Goal: Transaction & Acquisition: Purchase product/service

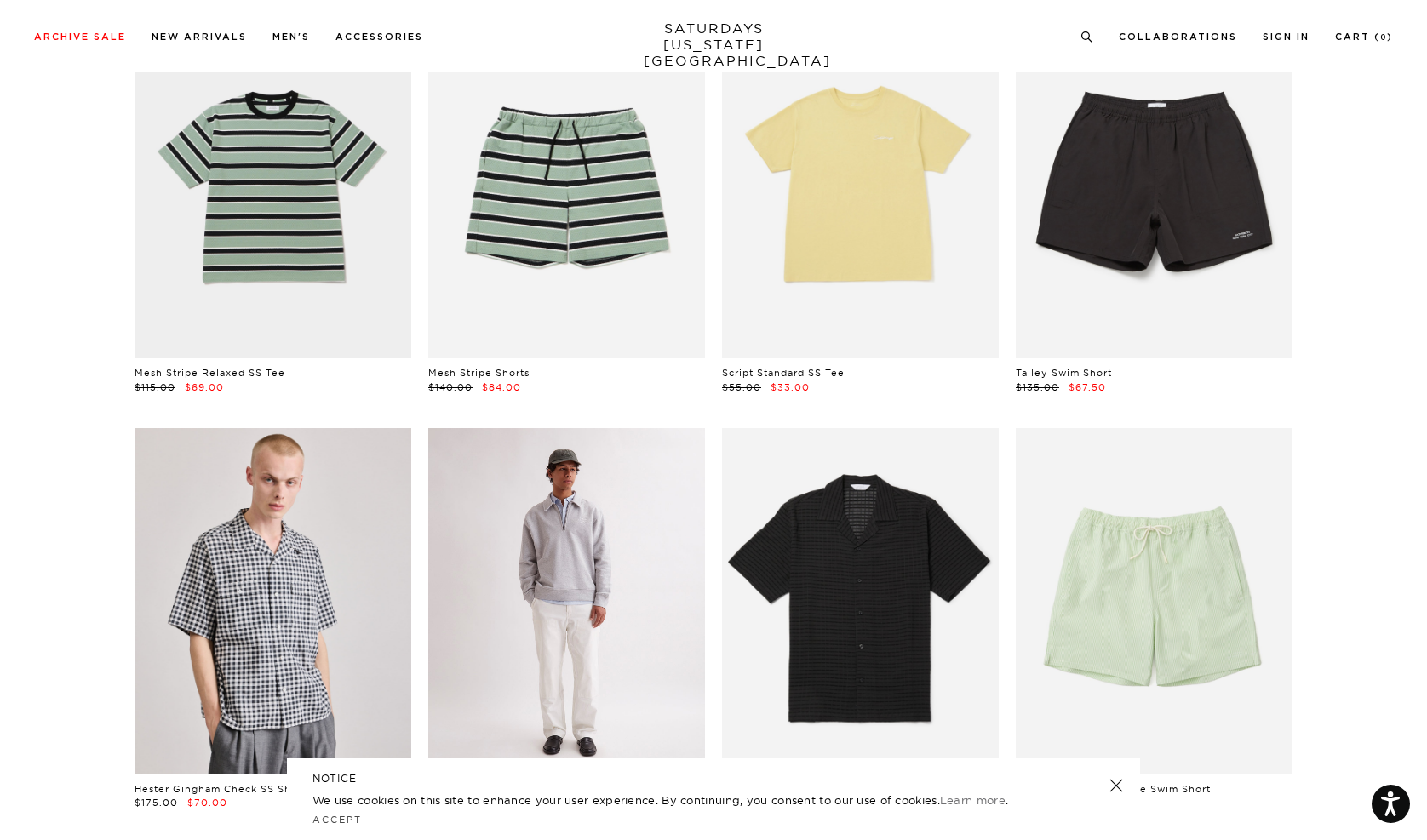
scroll to position [166, 0]
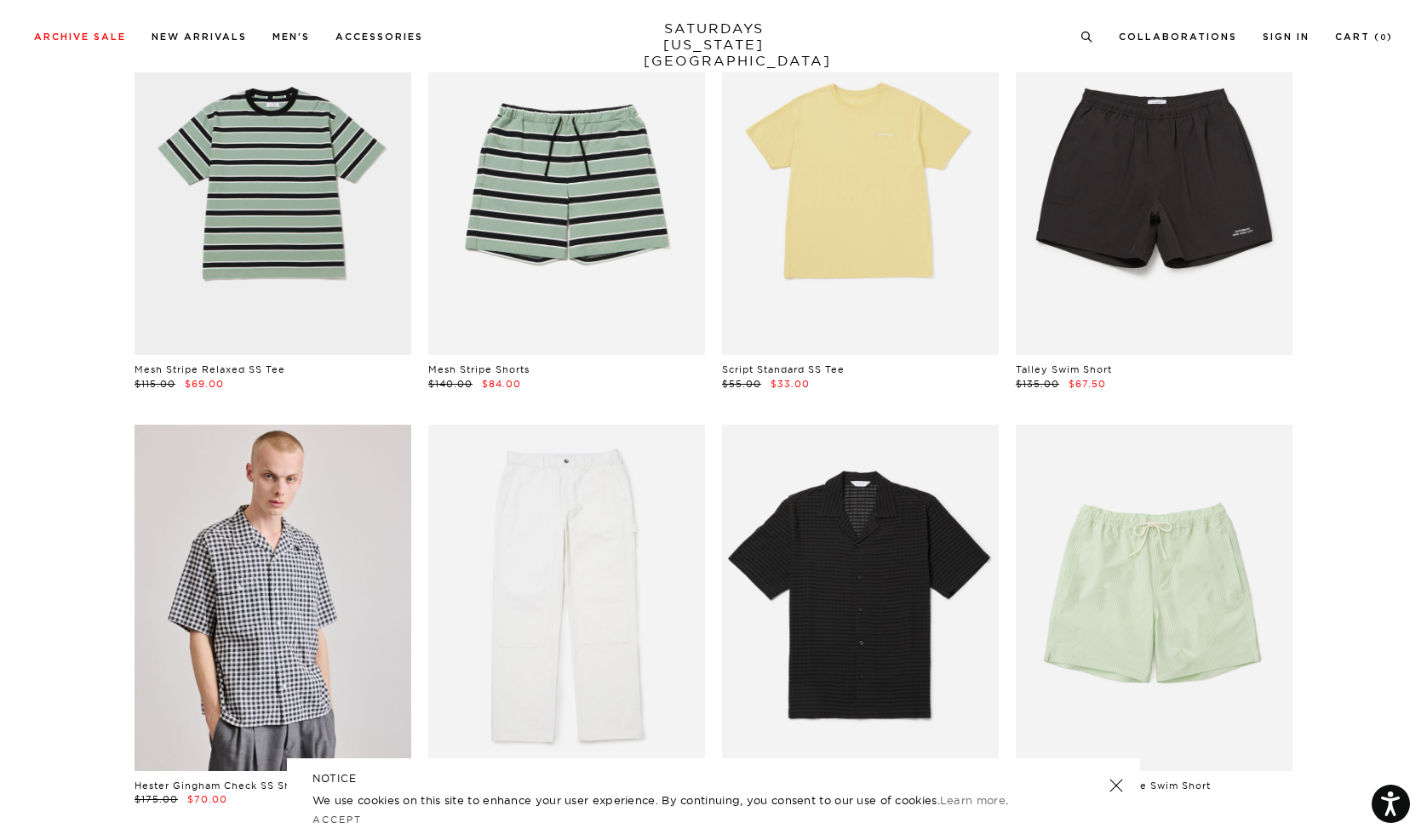
drag, startPoint x: 1110, startPoint y: 788, endPoint x: 1164, endPoint y: 812, distance: 59.1
click at [1110, 787] on link at bounding box center [1115, 785] width 24 height 24
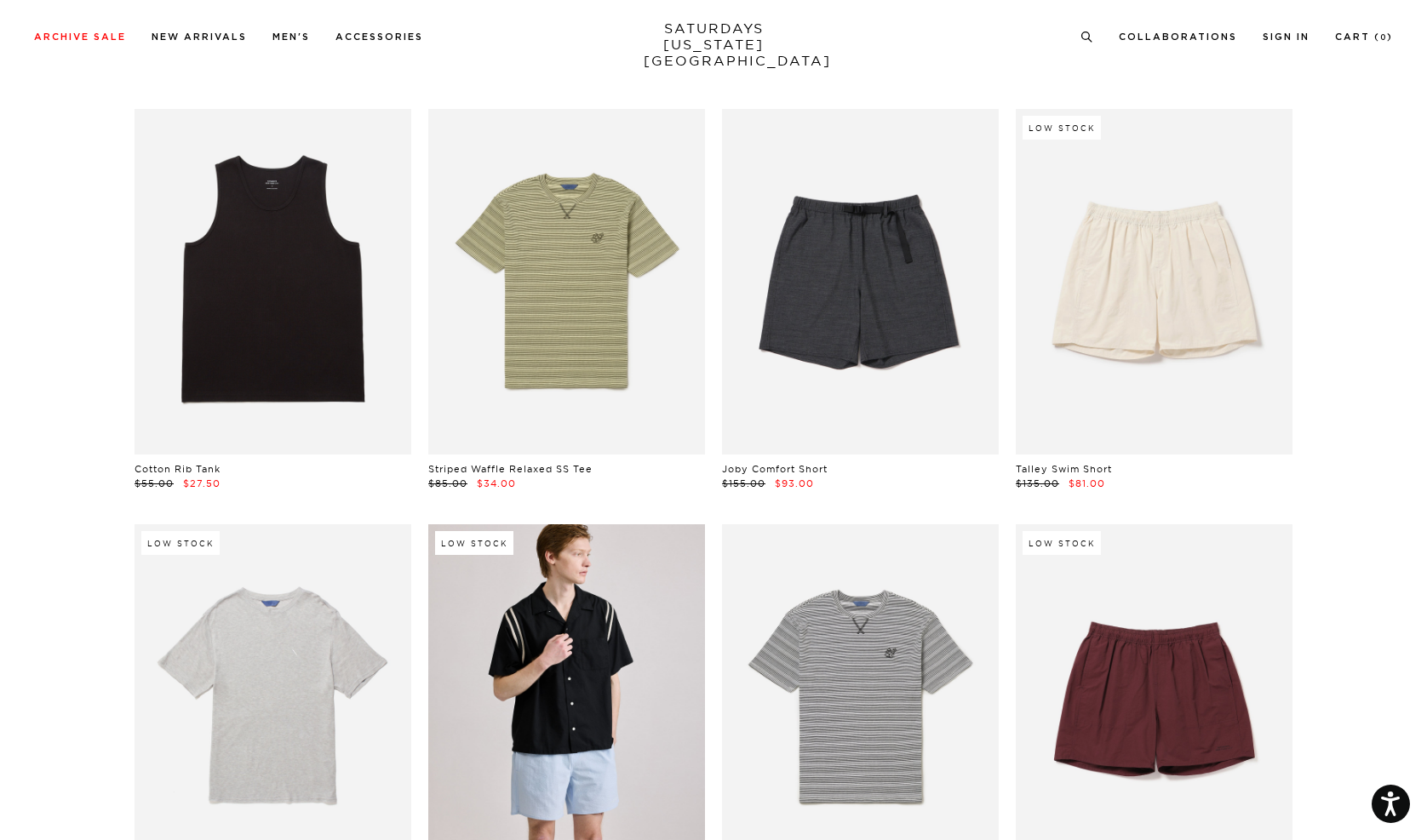
scroll to position [1433, 0]
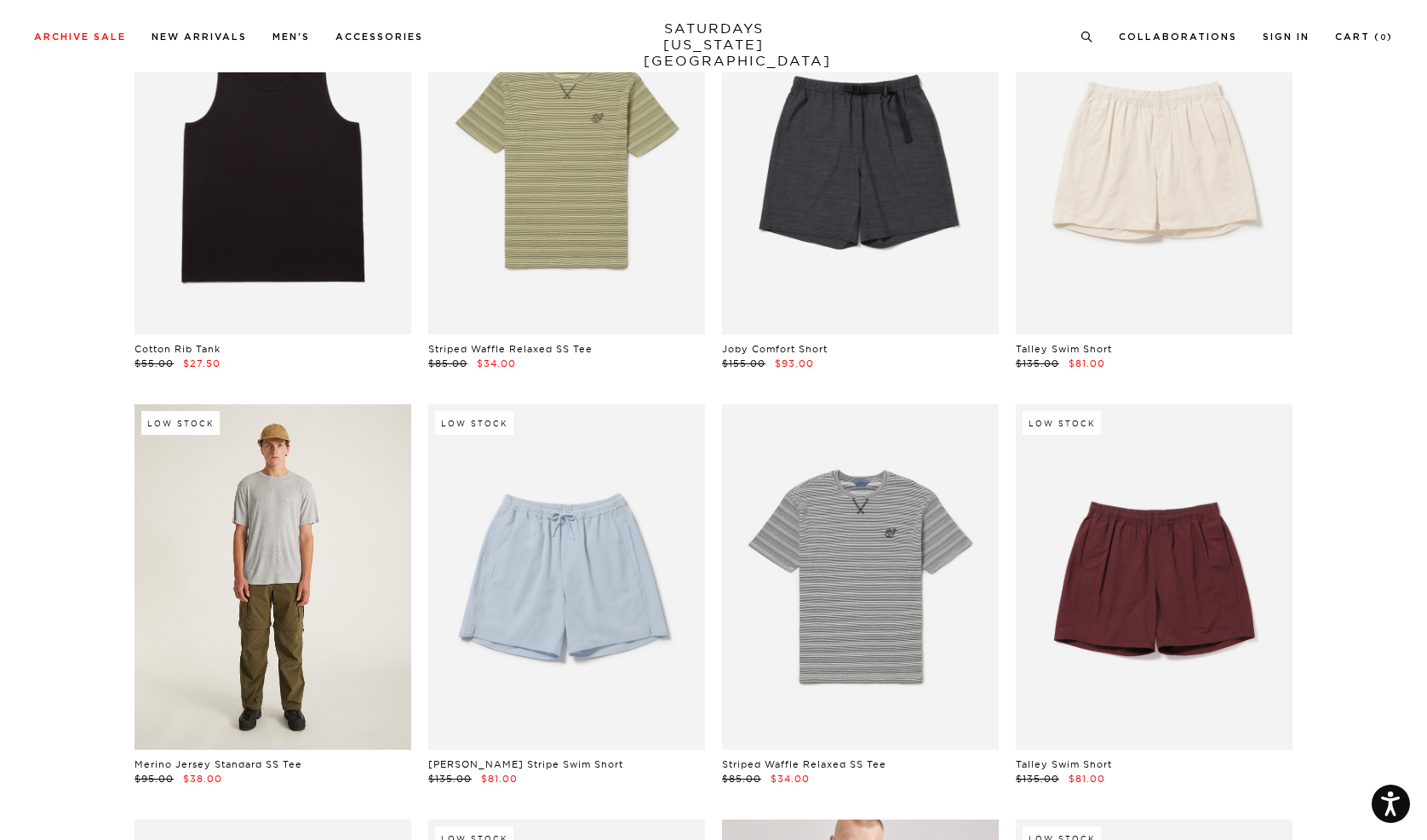
click at [294, 560] on link at bounding box center [272, 577] width 277 height 346
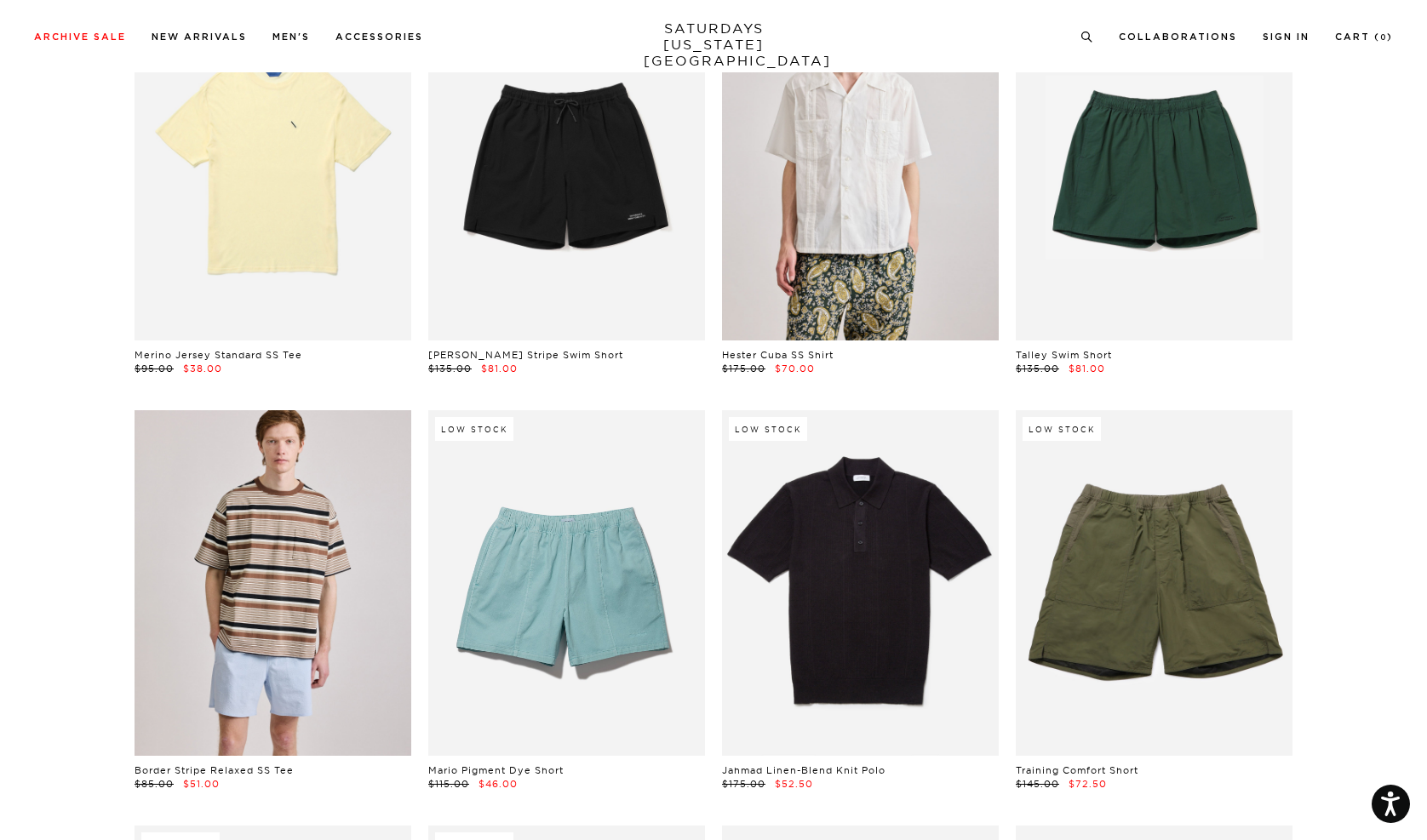
scroll to position [2389, 0]
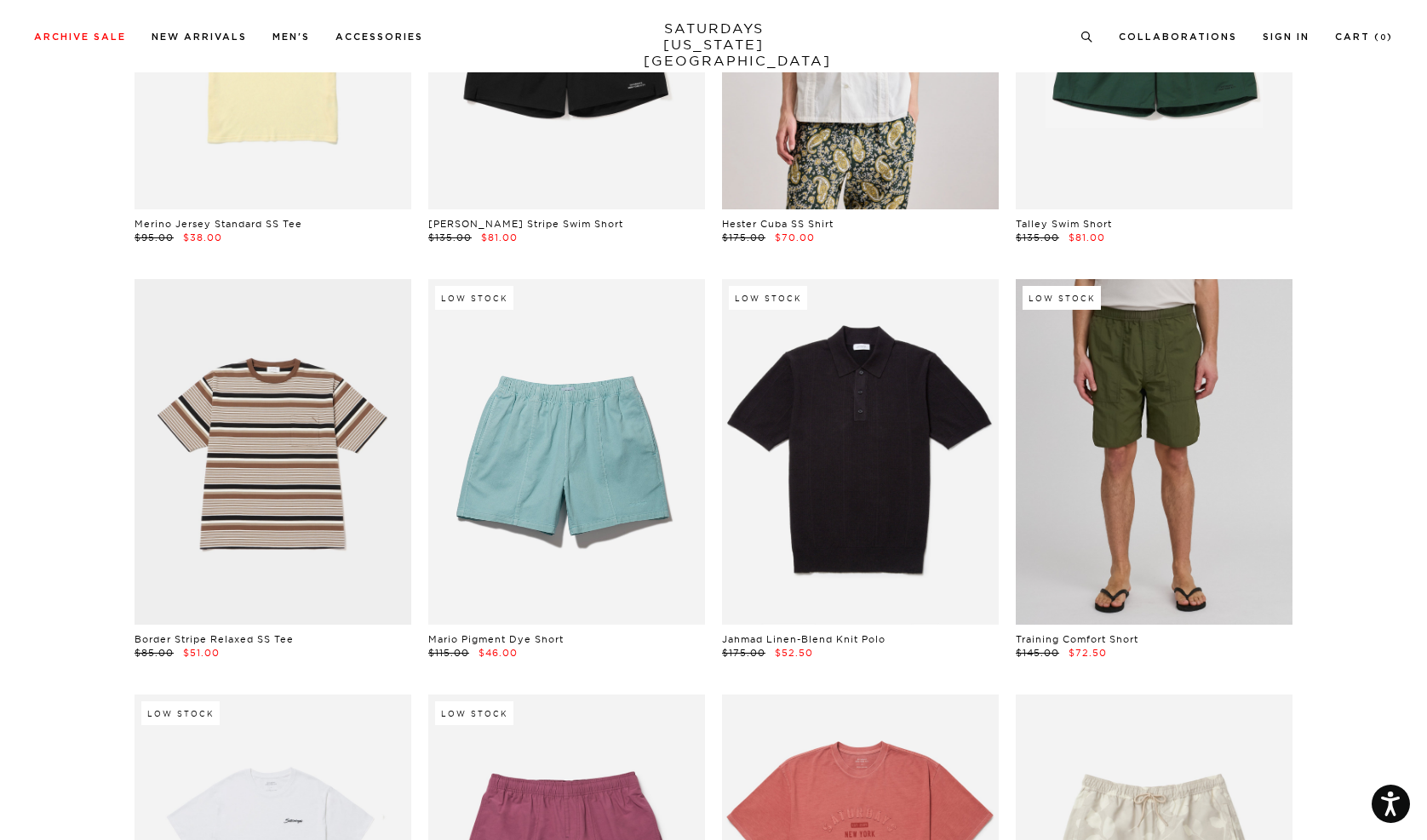
click at [1130, 420] on link at bounding box center [1153, 452] width 277 height 346
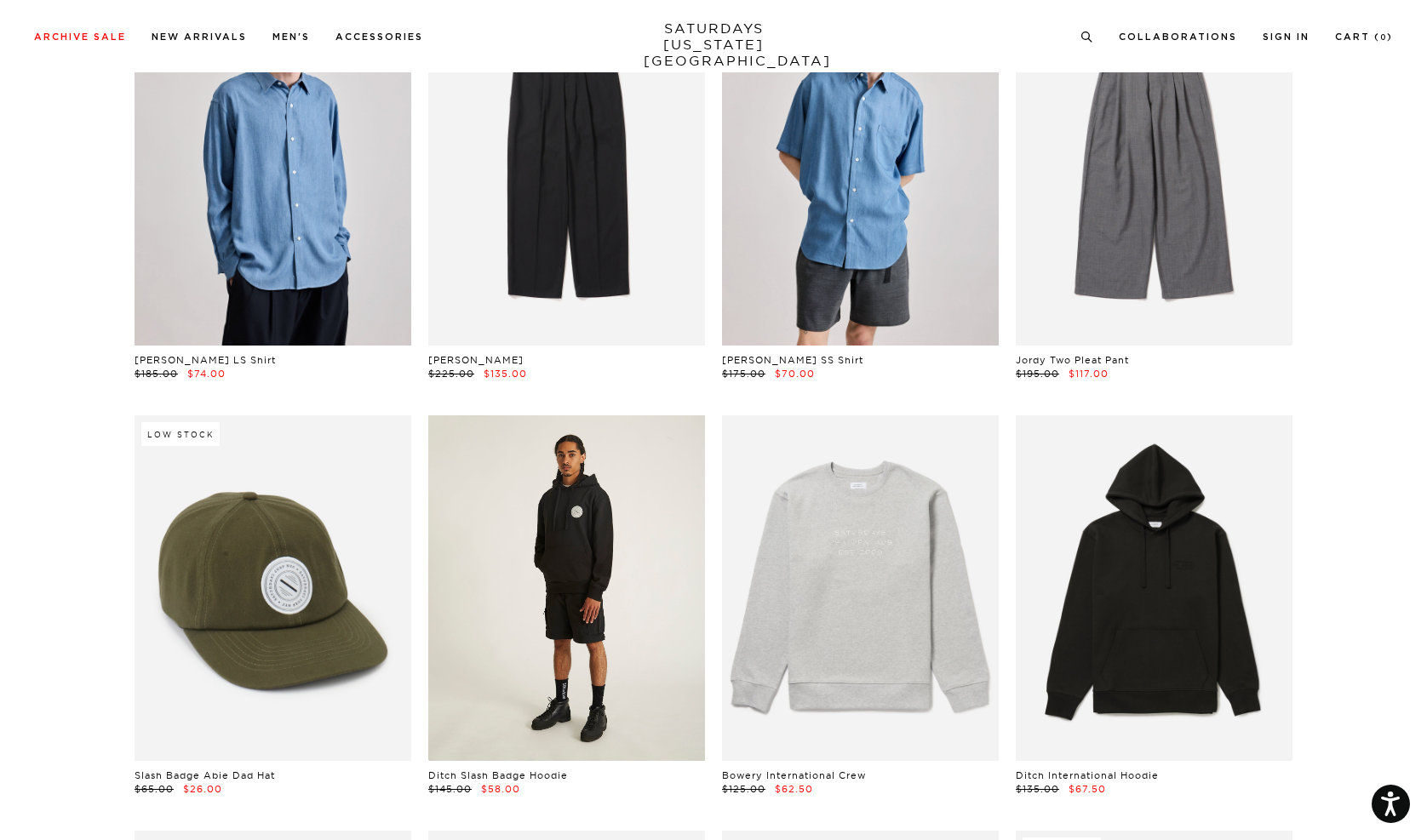
scroll to position [5817, 0]
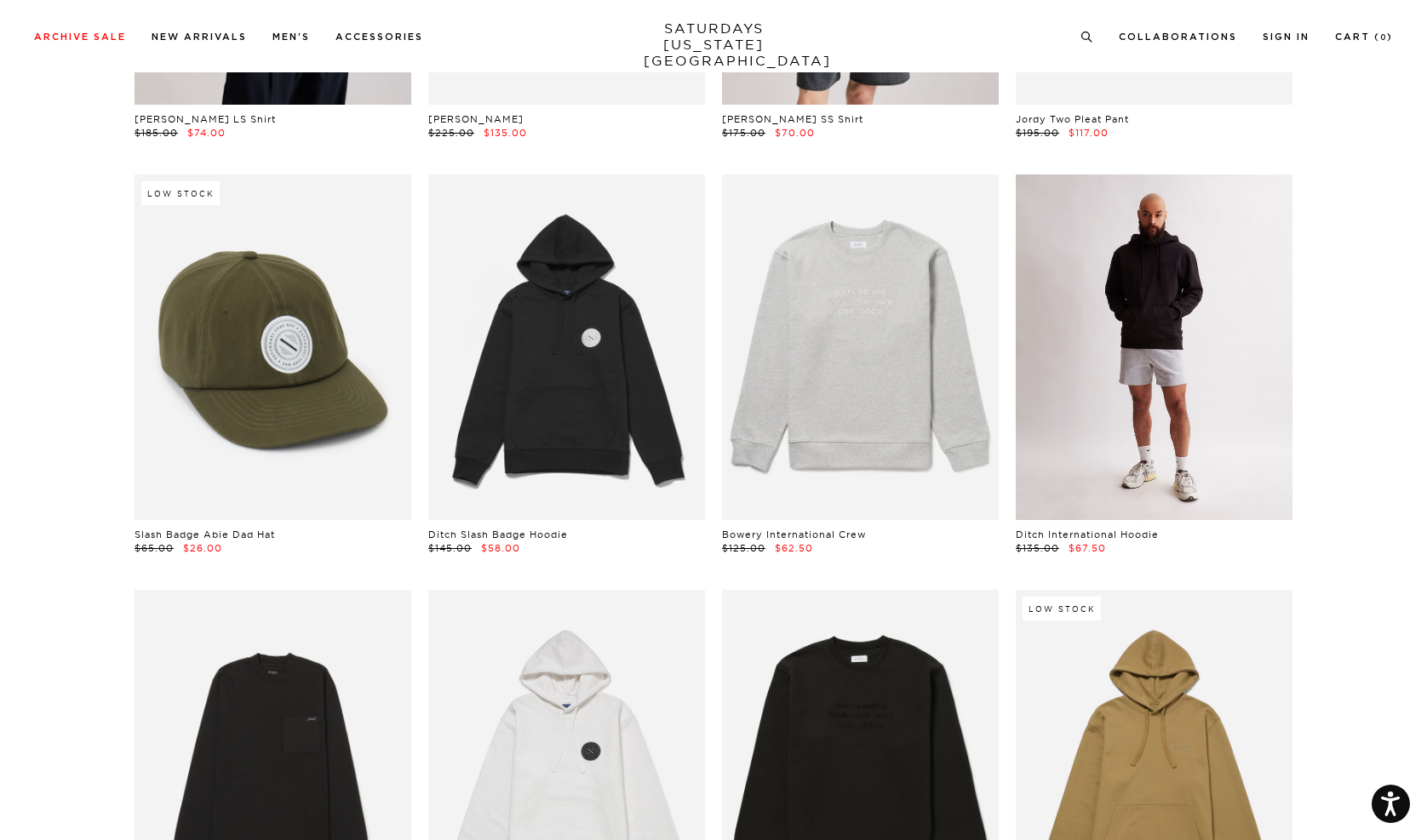
click at [1155, 370] on link at bounding box center [1153, 348] width 277 height 346
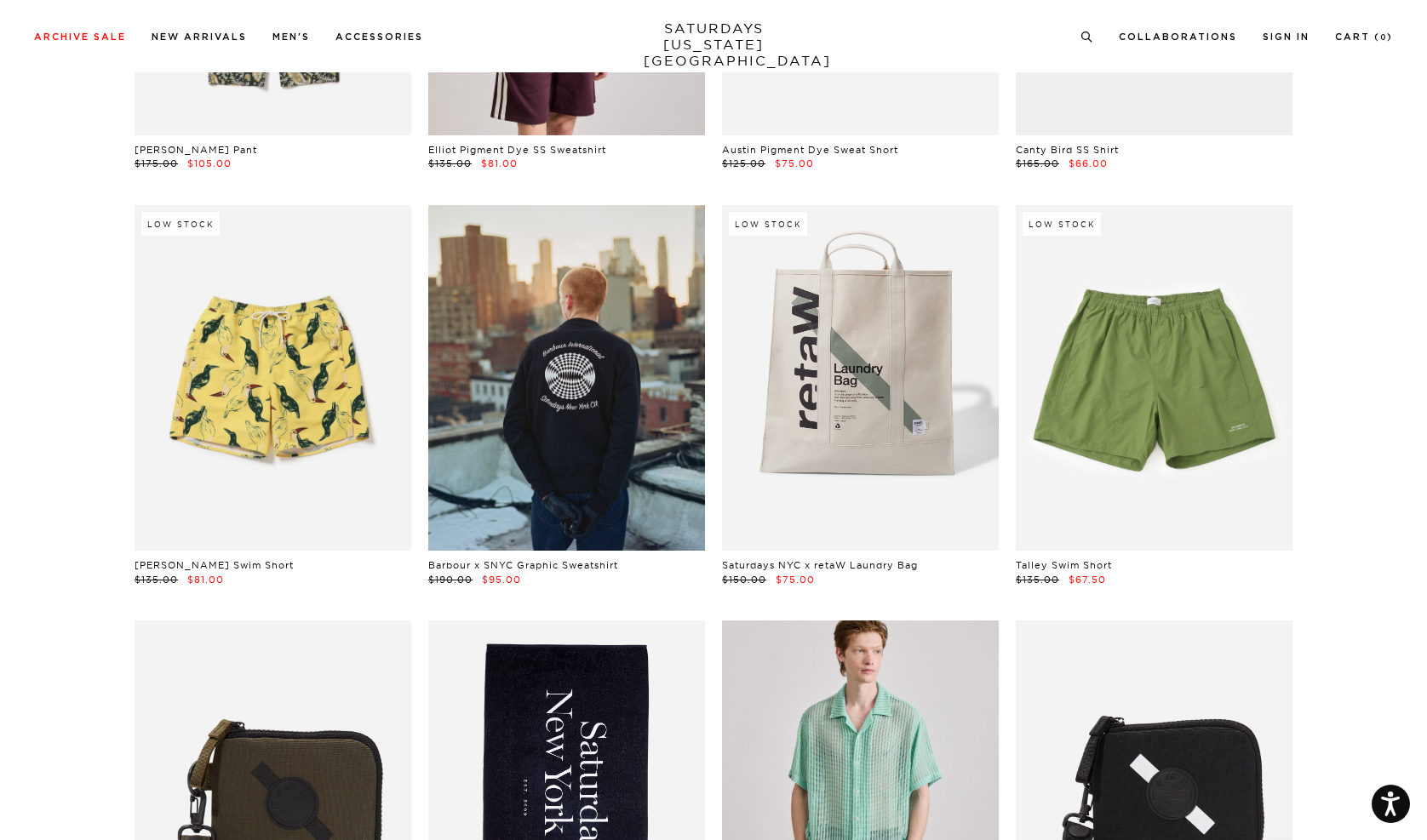
scroll to position [11512, 0]
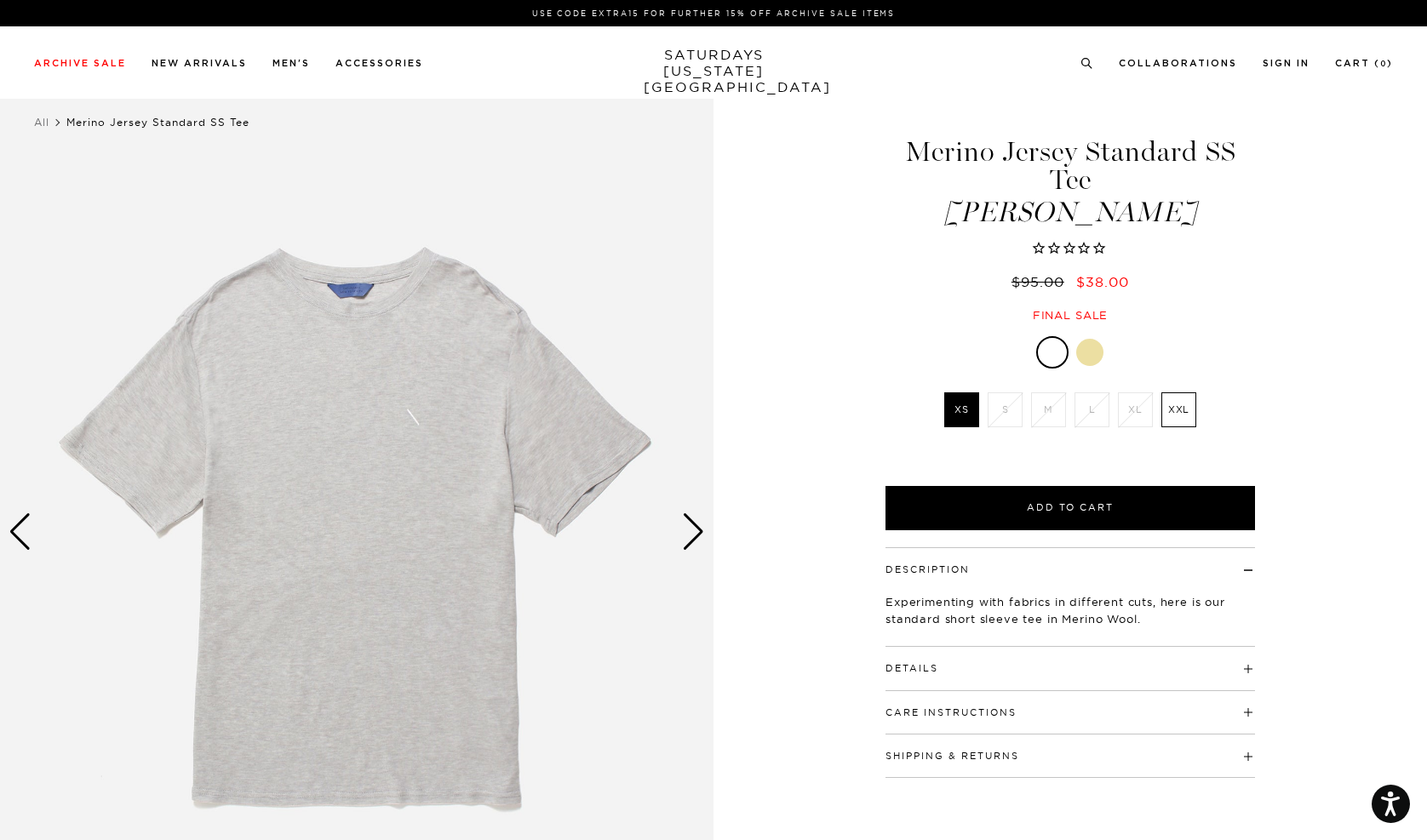
click at [677, 540] on img at bounding box center [357, 531] width 713 height 891
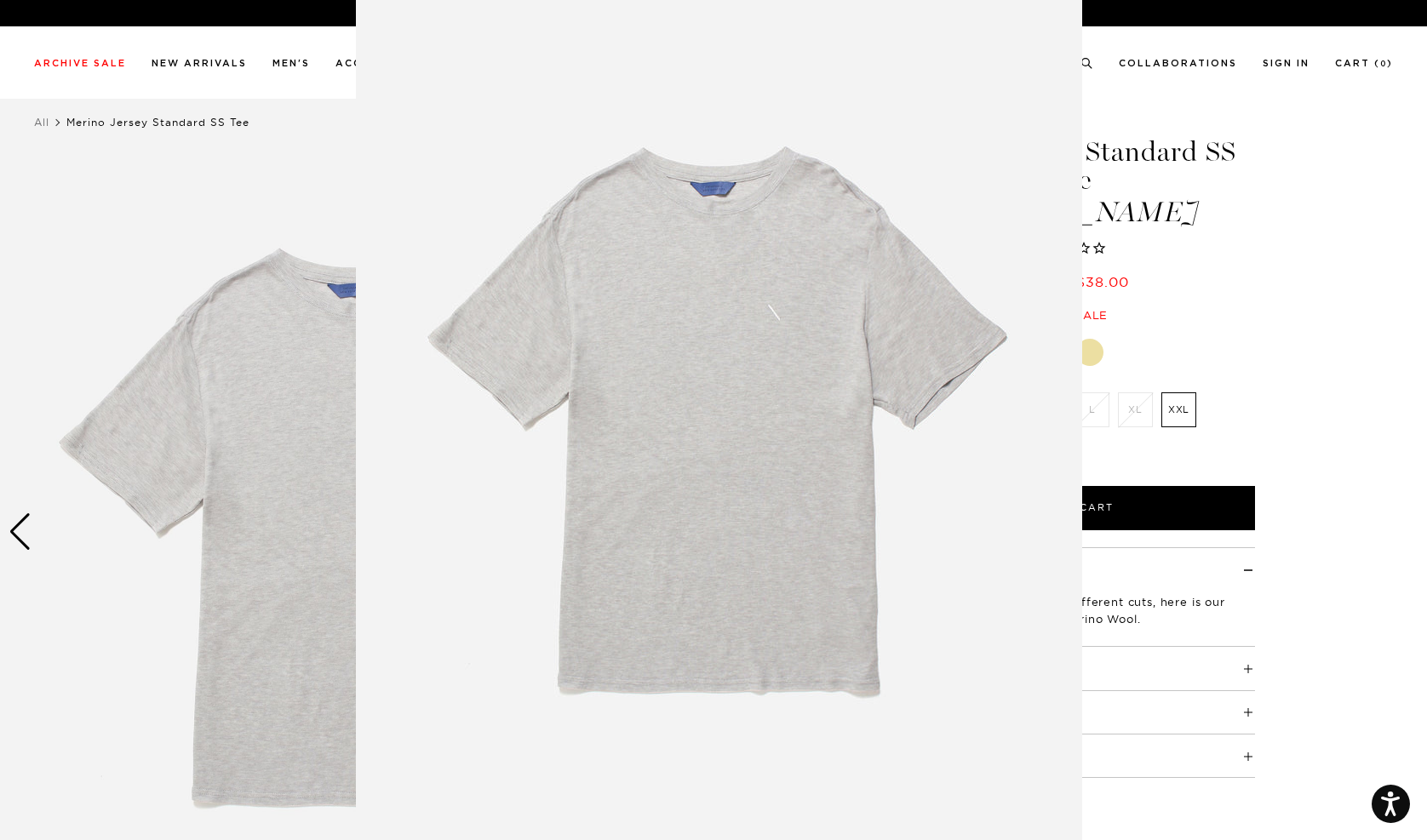
scroll to position [12, 0]
click at [26, 544] on figure at bounding box center [713, 420] width 1427 height 840
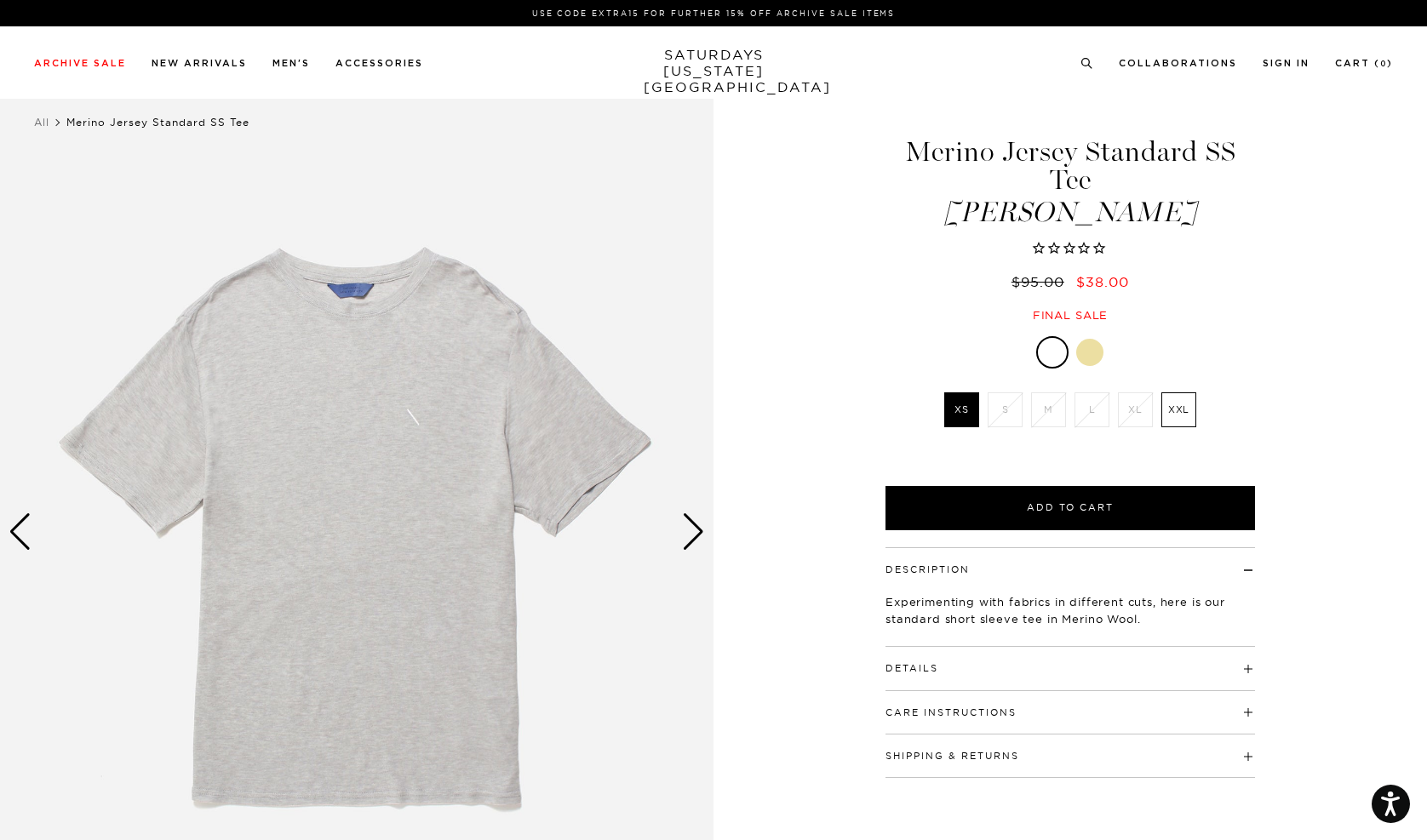
scroll to position [0, 0]
